Goal: Task Accomplishment & Management: Manage account settings

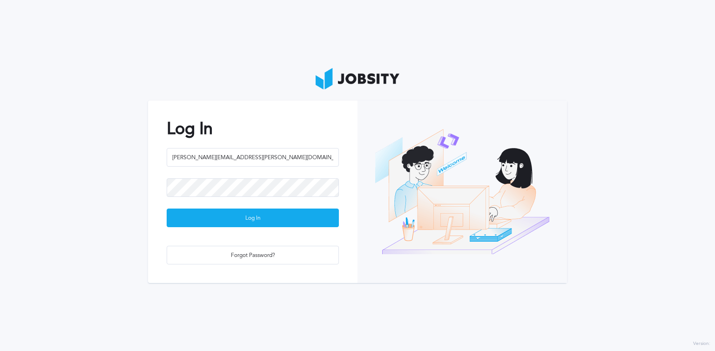
type input "[PERSON_NAME][EMAIL_ADDRESS][PERSON_NAME][DOMAIN_NAME]"
click at [250, 216] on div "Log In" at bounding box center [252, 218] width 171 height 19
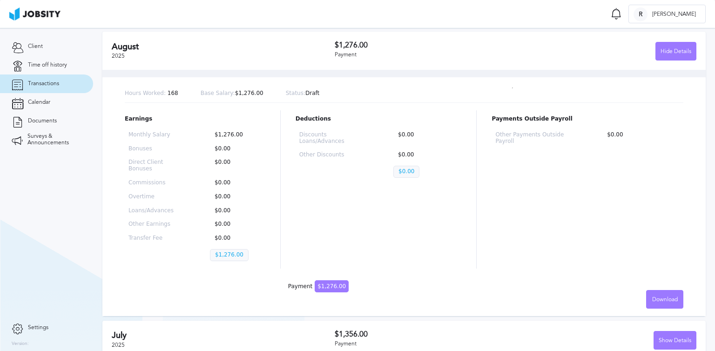
scroll to position [140, 0]
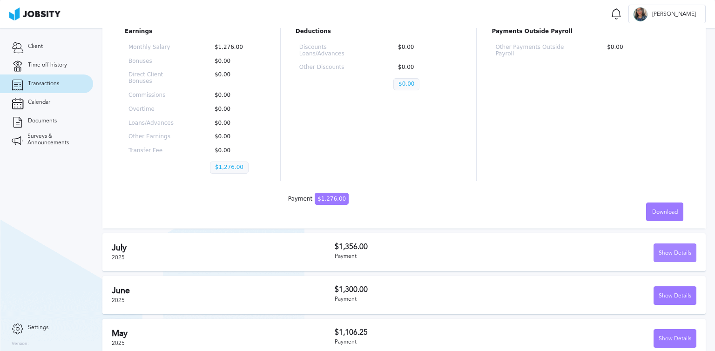
click at [659, 252] on div "Show Details" at bounding box center [675, 253] width 42 height 19
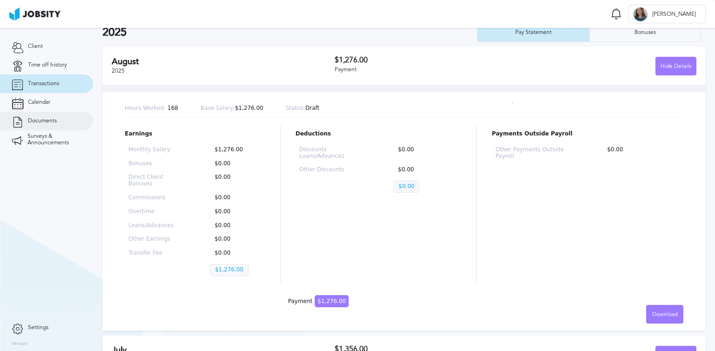
scroll to position [0, 0]
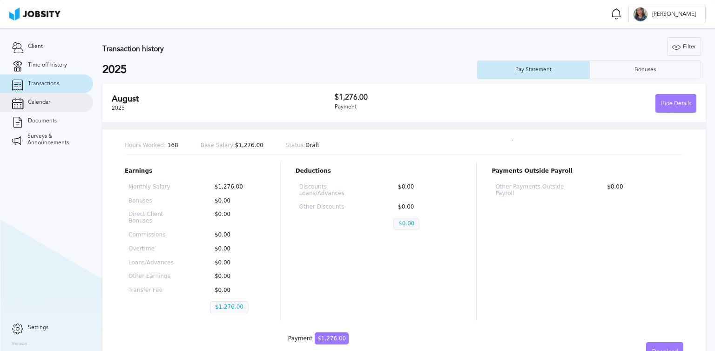
click at [48, 95] on link "Calendar" at bounding box center [46, 102] width 93 height 19
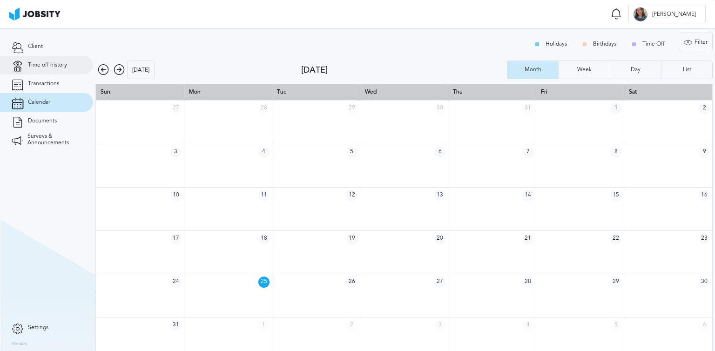
click at [54, 63] on span "Time off history" at bounding box center [47, 65] width 39 height 7
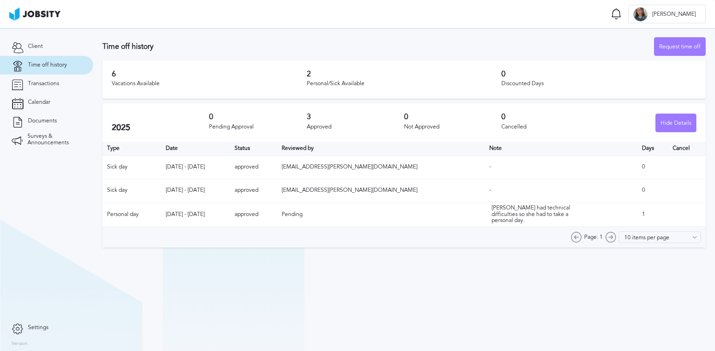
click at [122, 79] on div "6 Vacations Available" at bounding box center [209, 80] width 195 height 20
click at [117, 81] on div "Vacations Available" at bounding box center [209, 84] width 195 height 7
click at [167, 77] on h3 "6" at bounding box center [209, 74] width 195 height 8
click at [67, 43] on link "Client" at bounding box center [46, 46] width 93 height 19
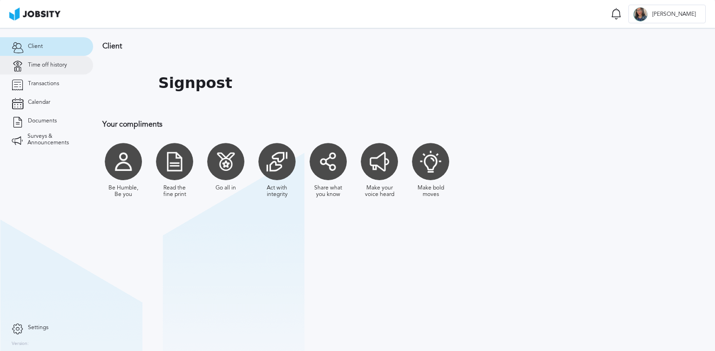
click at [56, 65] on span "Time off history" at bounding box center [47, 65] width 39 height 7
